Goal: Transaction & Acquisition: Purchase product/service

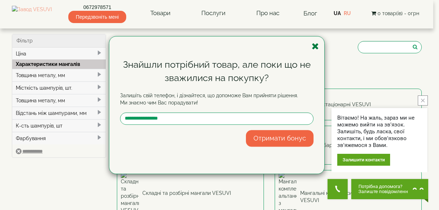
click at [314, 44] on icon "button" at bounding box center [315, 46] width 7 height 9
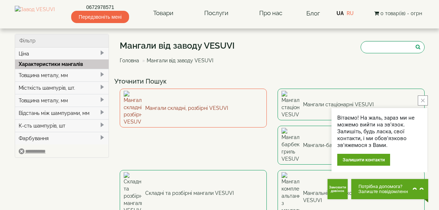
click at [205, 97] on link "Мангали складні, розбірні VESUVI" at bounding box center [193, 107] width 147 height 39
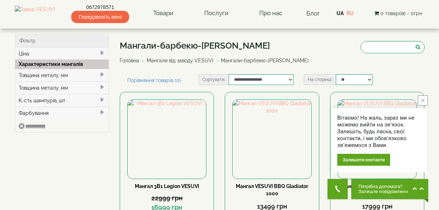
click at [417, 101] on div "Вітаємо! На жаль, зараз ми не можемо вийти на зв'язок. Залишіть, будь ласка, св…" at bounding box center [380, 133] width 96 height 77
click at [427, 101] on button "close button" at bounding box center [423, 100] width 10 height 10
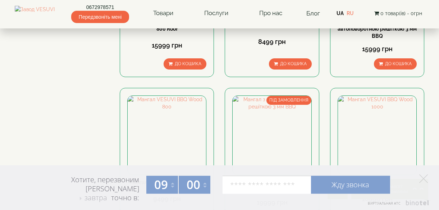
scroll to position [486, 0]
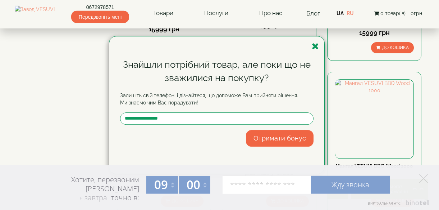
click at [430, 94] on html "0672978571 Передзвоніть мені Товари Булер'яни VESUVI Мангали від заводу VESUVI …" at bounding box center [219, 149] width 439 height 1270
click at [315, 48] on icon "button" at bounding box center [315, 46] width 7 height 9
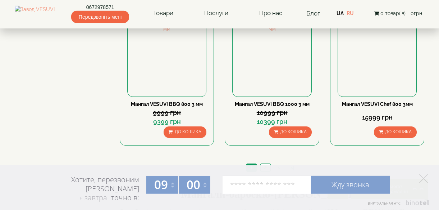
scroll to position [732, 0]
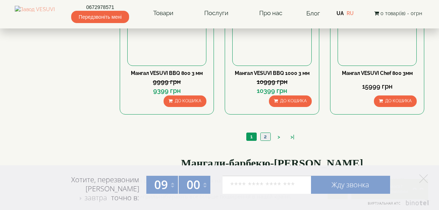
click at [263, 140] on link "2" at bounding box center [265, 137] width 10 height 8
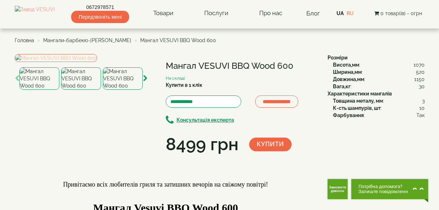
click at [89, 62] on img at bounding box center [56, 58] width 82 height 8
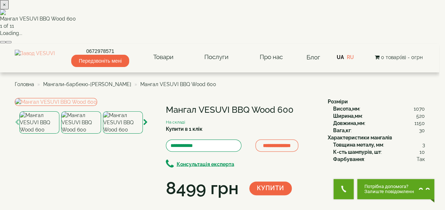
click at [12, 43] on button "button" at bounding box center [9, 42] width 6 height 2
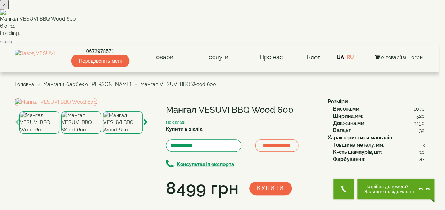
click at [12, 43] on button "button" at bounding box center [9, 42] width 6 height 2
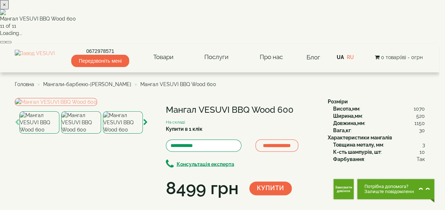
click at [12, 43] on button "button" at bounding box center [9, 42] width 6 height 2
click at [9, 9] on button "×" at bounding box center [4, 4] width 9 height 9
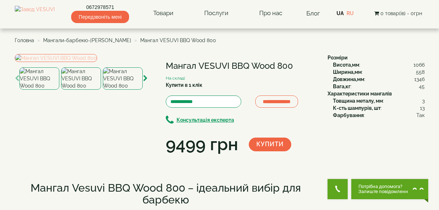
click at [97, 62] on img at bounding box center [56, 58] width 82 height 8
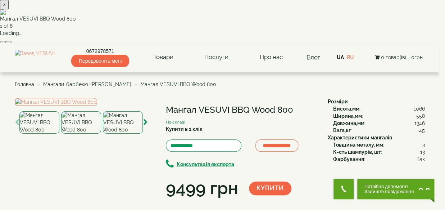
click at [265, 15] on img at bounding box center [219, 12] width 439 height 6
click at [263, 15] on img at bounding box center [219, 12] width 439 height 6
click at [243, 15] on img at bounding box center [219, 12] width 439 height 6
click at [9, 9] on button "×" at bounding box center [4, 4] width 9 height 9
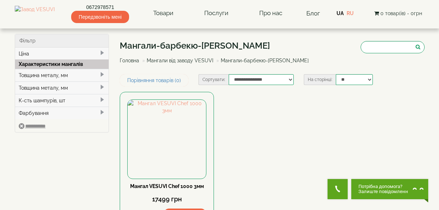
click at [67, 73] on div "Товщина металу, мм" at bounding box center [62, 75] width 94 height 13
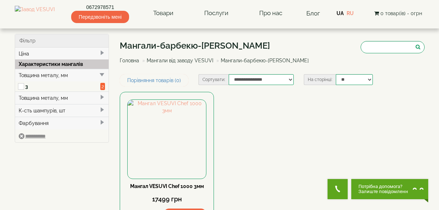
click at [183, 62] on link "Мангали від заводу VESUVI" at bounding box center [180, 61] width 67 height 6
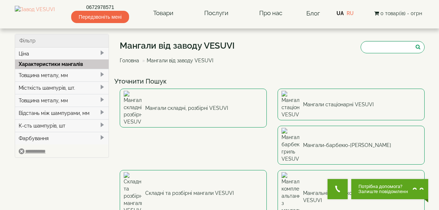
click at [61, 77] on div "Товщина металу, мм" at bounding box center [62, 75] width 94 height 13
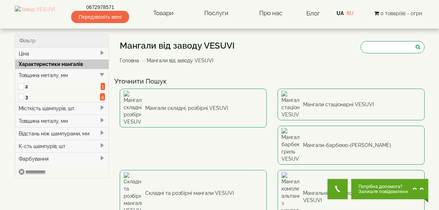
type input "****"
type input "*****"
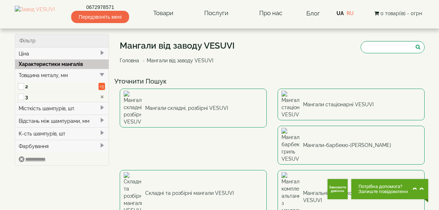
click at [102, 87] on span "+1" at bounding box center [102, 86] width 6 height 7
click at [99, 86] on span "+1" at bounding box center [102, 86] width 6 height 7
click at [45, 108] on div "Місткість шампурів, шт." at bounding box center [62, 108] width 94 height 13
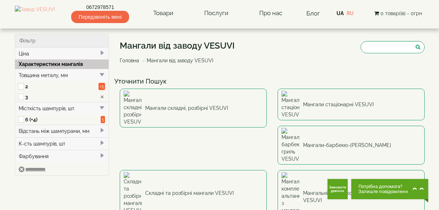
click at [44, 131] on div "Відстань між шампурами, мм" at bounding box center [62, 130] width 94 height 13
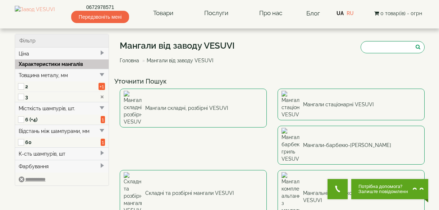
click at [44, 131] on div "Відстань між шампурами, мм" at bounding box center [62, 130] width 94 height 13
click at [38, 144] on div "К-сть шампурів, шт" at bounding box center [62, 143] width 94 height 13
click at [35, 156] on div "Фарбування" at bounding box center [62, 156] width 94 height 13
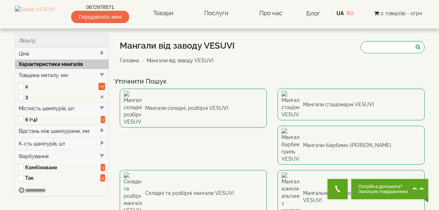
click at [35, 156] on div "Фарбування" at bounding box center [62, 156] width 94 height 13
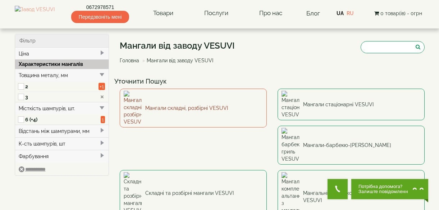
click at [175, 101] on link "Мангали складні, розбірні VESUVI" at bounding box center [193, 107] width 147 height 39
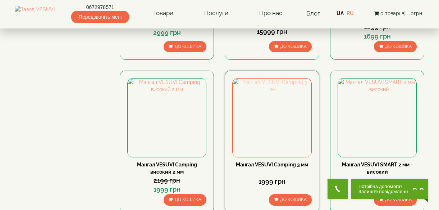
scroll to position [748, 0]
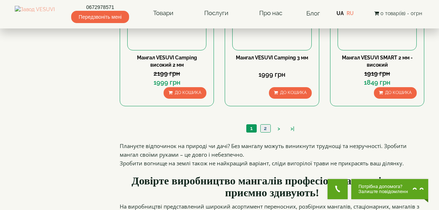
click at [262, 130] on link "2" at bounding box center [265, 128] width 10 height 8
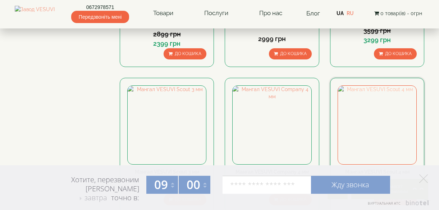
scroll to position [427, 0]
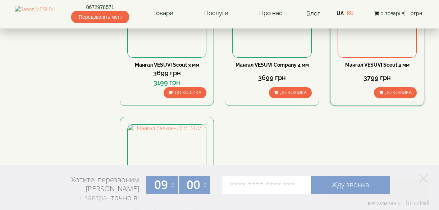
click at [378, 65] on link "Мангал VESUVI Scout 4 мм" at bounding box center [377, 65] width 64 height 6
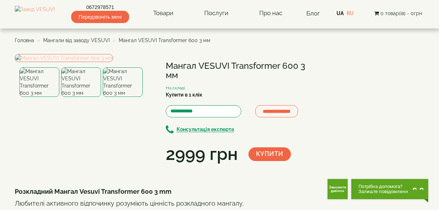
click at [69, 62] on img at bounding box center [64, 58] width 98 height 8
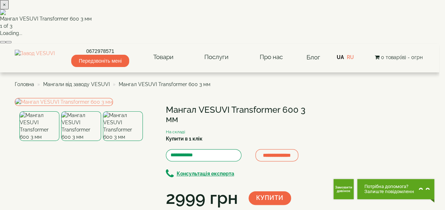
click at [216, 15] on img at bounding box center [219, 12] width 439 height 6
click at [241, 15] on img at bounding box center [219, 12] width 439 height 6
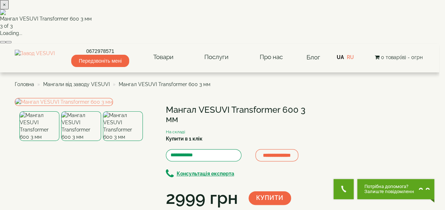
click at [241, 15] on img at bounding box center [219, 12] width 439 height 6
click at [9, 8] on button "×" at bounding box center [4, 4] width 9 height 9
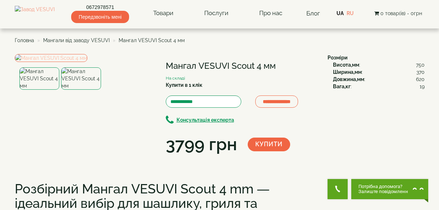
click at [87, 62] on img at bounding box center [51, 58] width 73 height 8
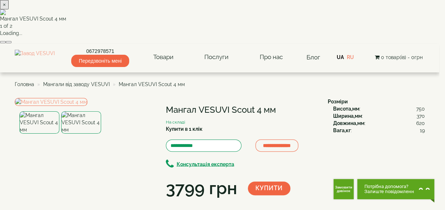
click at [12, 43] on button "button" at bounding box center [9, 42] width 6 height 2
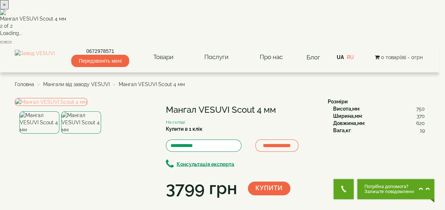
click at [9, 7] on button "×" at bounding box center [4, 4] width 9 height 9
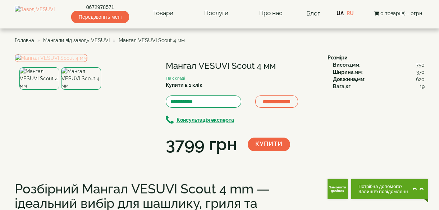
click at [76, 62] on img at bounding box center [51, 58] width 73 height 8
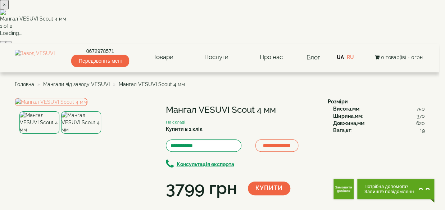
click at [246, 15] on img at bounding box center [219, 12] width 439 height 6
click at [275, 15] on img at bounding box center [219, 12] width 439 height 6
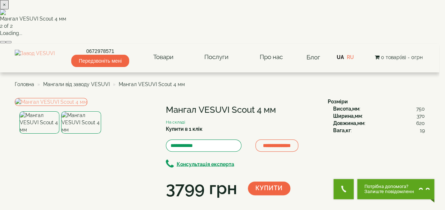
click at [275, 15] on img at bounding box center [219, 12] width 439 height 6
click at [9, 8] on button "×" at bounding box center [4, 4] width 9 height 9
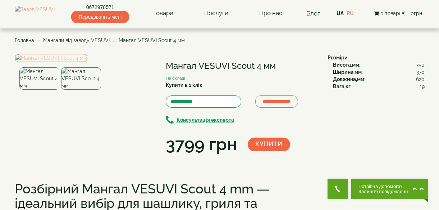
click at [87, 62] on img at bounding box center [51, 58] width 73 height 8
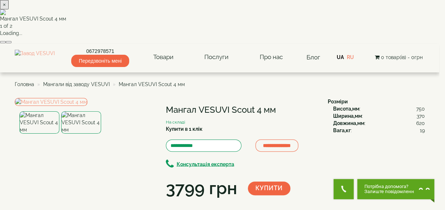
click at [244, 15] on img at bounding box center [219, 12] width 439 height 6
click at [9, 9] on button "×" at bounding box center [4, 4] width 9 height 9
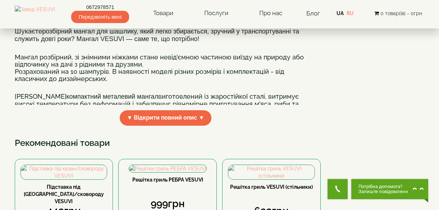
scroll to position [320, 0]
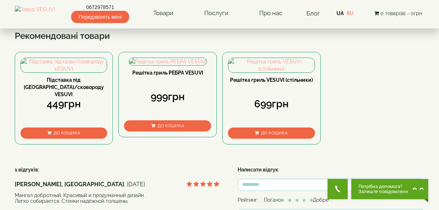
click at [197, 19] on span "▼ Відкрити повний опис ▼" at bounding box center [166, 10] width 92 height 15
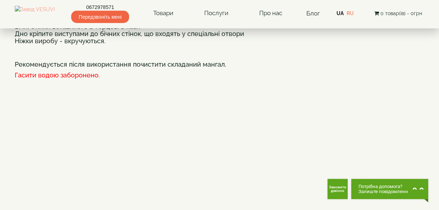
scroll to position [0, 0]
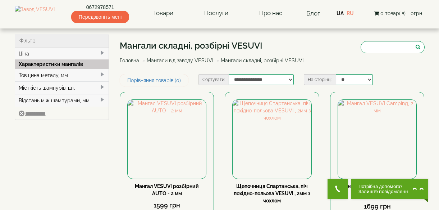
type input "***"
type input "*****"
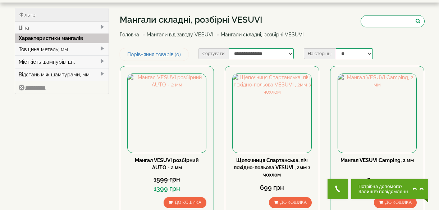
scroll to position [12, 0]
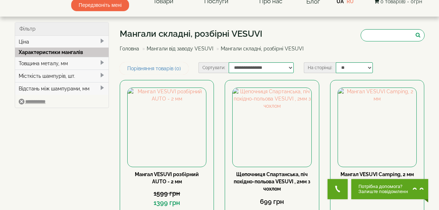
click at [57, 63] on div "Товщина металу, мм" at bounding box center [62, 63] width 94 height 13
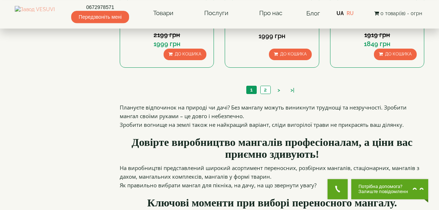
scroll to position [793, 0]
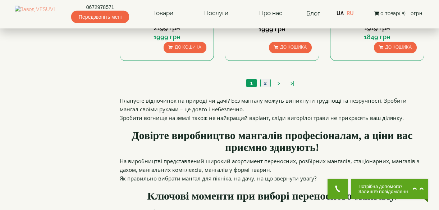
click at [264, 84] on link "2" at bounding box center [265, 83] width 10 height 8
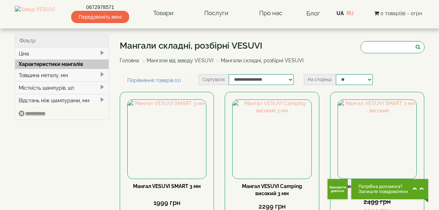
scroll to position [107, 0]
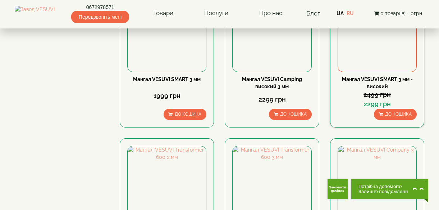
click at [366, 78] on link "Мангал VESUVI SMART 3 мм - високий" at bounding box center [377, 82] width 71 height 13
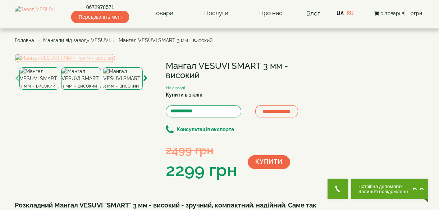
click at [74, 62] on img at bounding box center [65, 58] width 100 height 8
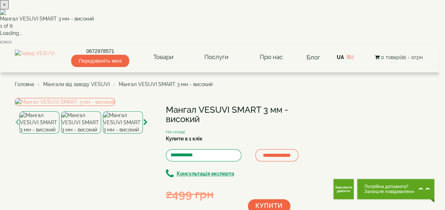
click at [12, 43] on button "button" at bounding box center [9, 42] width 6 height 2
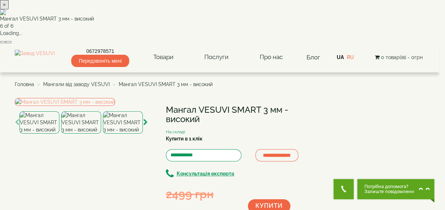
click at [9, 8] on button "×" at bounding box center [4, 4] width 9 height 9
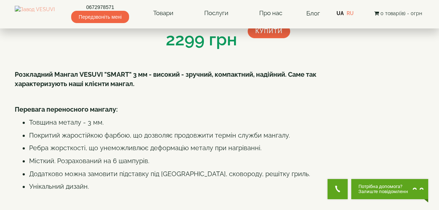
scroll to position [237, 0]
